Goal: Information Seeking & Learning: Learn about a topic

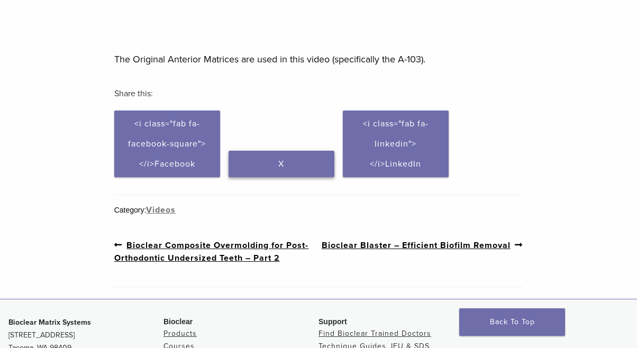
scroll to position [442, 0]
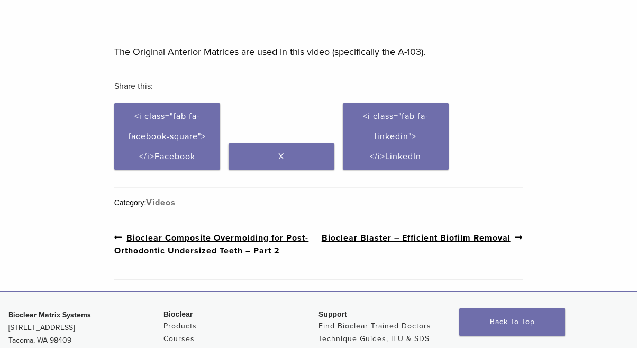
click at [219, 240] on link "Previous post: Bioclear Composite Overmolding for Post-Orthodontic Undersized T…" at bounding box center [216, 244] width 204 height 26
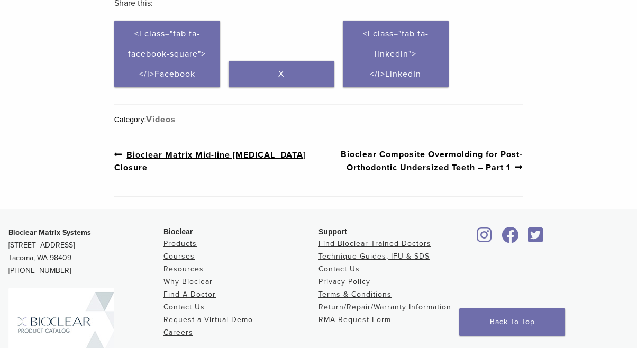
scroll to position [457, 0]
click at [196, 154] on link "Previous post: Bioclear Matrix Mid-line Diastema Closure" at bounding box center [216, 161] width 204 height 26
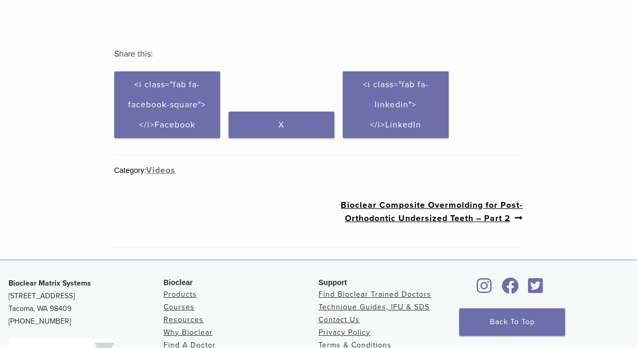
scroll to position [388, 0]
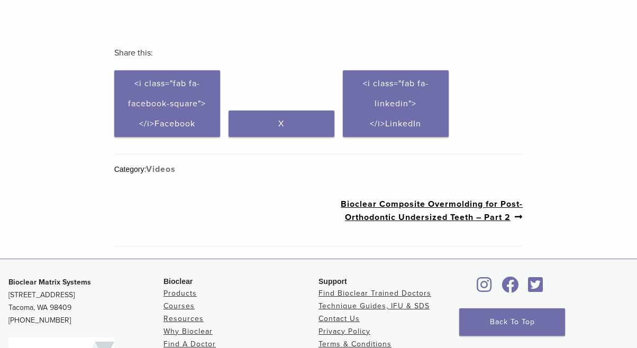
click at [164, 172] on link "Videos" at bounding box center [161, 169] width 30 height 11
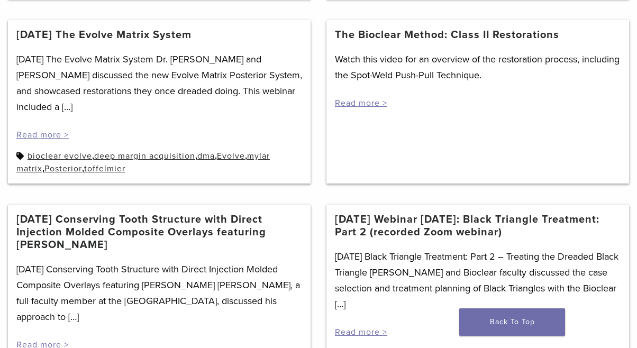
scroll to position [512, 0]
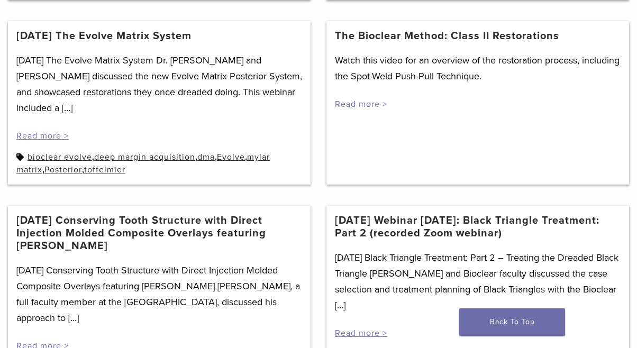
click at [347, 105] on link "Read more >" at bounding box center [361, 104] width 52 height 11
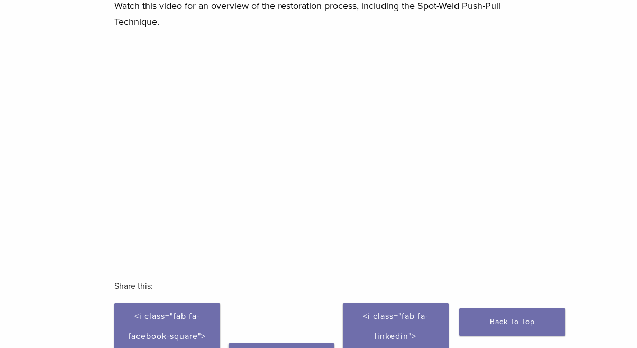
scroll to position [108, 0]
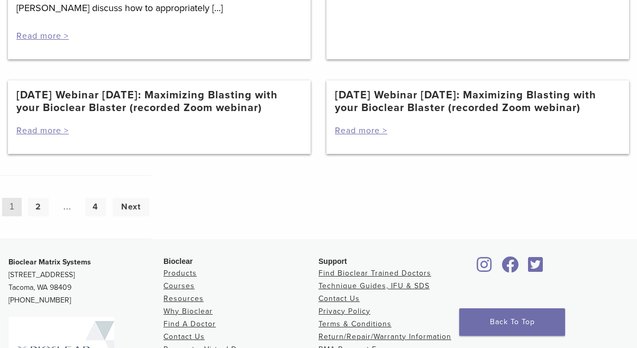
scroll to position [1178, 0]
click at [111, 95] on link "7/29/20 Webinar Wednesday: Maximizing Blasting with your Bioclear Blaster (reco…" at bounding box center [159, 101] width 286 height 25
click at [135, 209] on link "Next" at bounding box center [131, 207] width 36 height 19
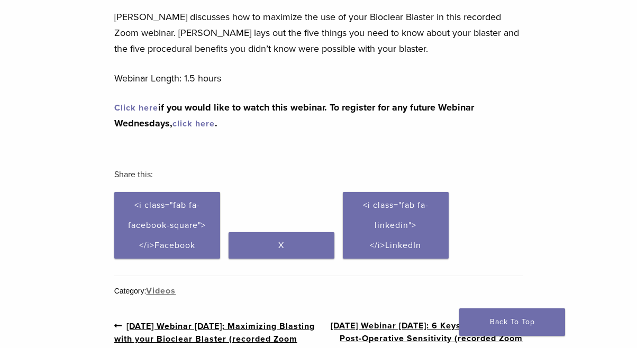
scroll to position [117, 0]
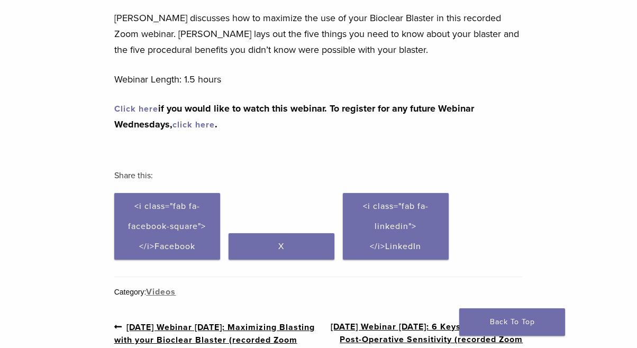
click at [133, 108] on link "Click here" at bounding box center [136, 109] width 44 height 11
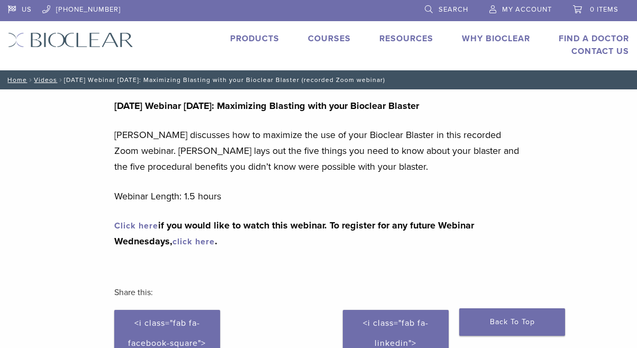
scroll to position [117, 0]
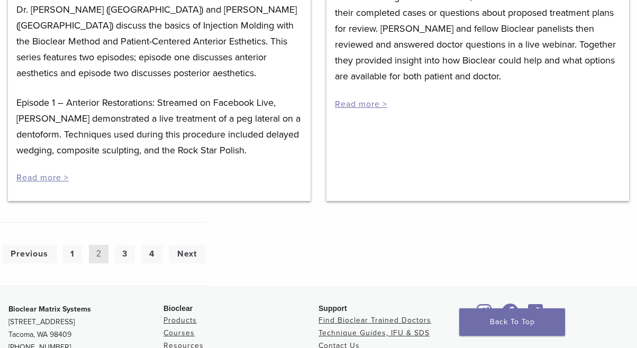
scroll to position [901, 0]
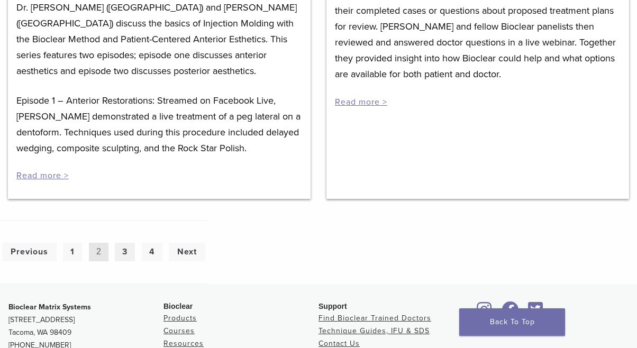
click at [122, 255] on link "3" at bounding box center [125, 252] width 20 height 19
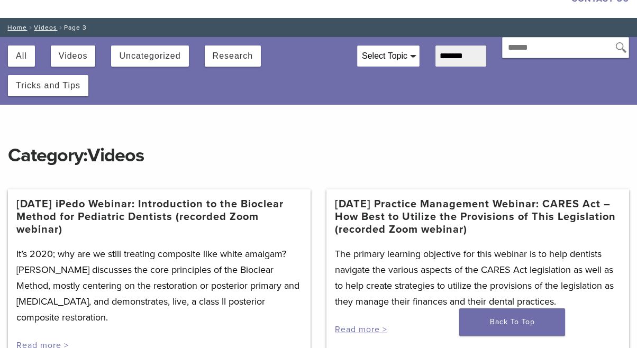
scroll to position [55, 0]
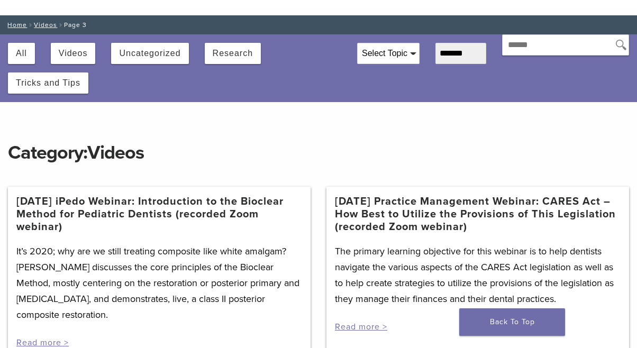
click at [154, 207] on link "[DATE] iPedo Webinar: Introduction to the Bioclear Method for Pediatric Dentist…" at bounding box center [159, 214] width 286 height 38
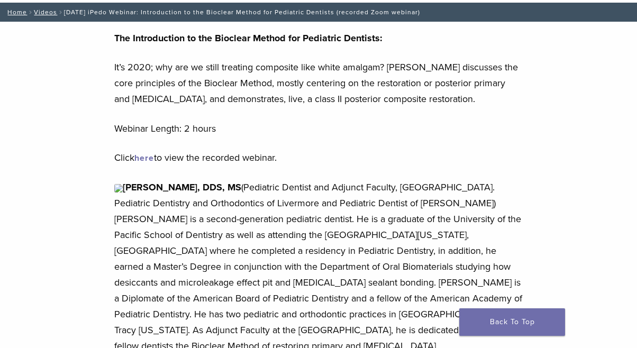
scroll to position [67, 0]
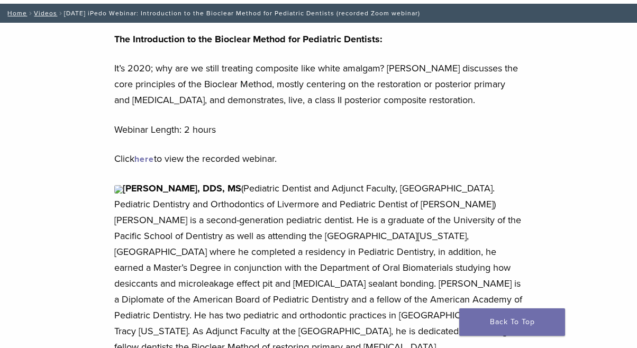
click at [146, 157] on link "here" at bounding box center [144, 159] width 20 height 11
